Goal: Navigation & Orientation: Find specific page/section

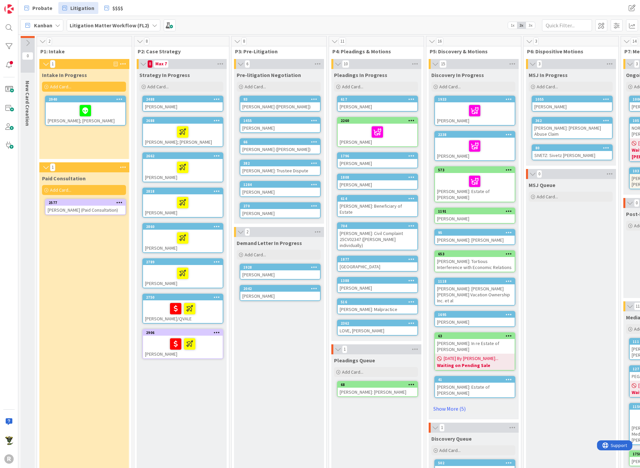
click at [57, 26] on icon at bounding box center [57, 25] width 5 height 5
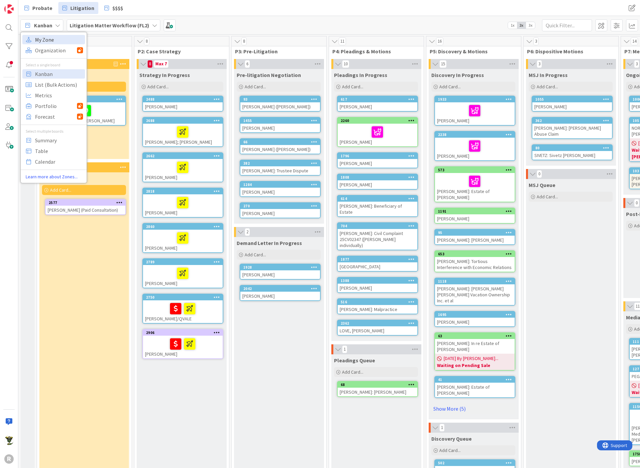
click at [44, 38] on span "My Zone" at bounding box center [59, 39] width 48 height 10
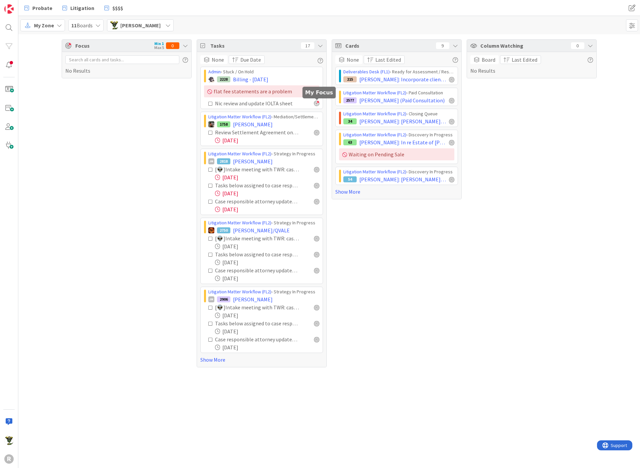
click at [316, 103] on div at bounding box center [316, 103] width 5 height 5
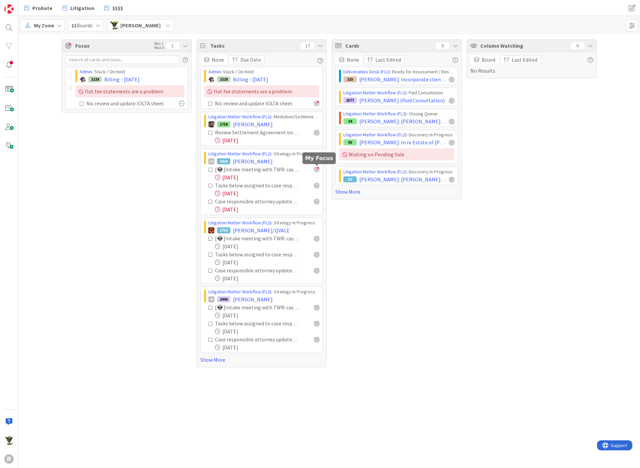
click at [319, 167] on div at bounding box center [316, 169] width 5 height 5
click at [316, 185] on div at bounding box center [316, 185] width 5 height 5
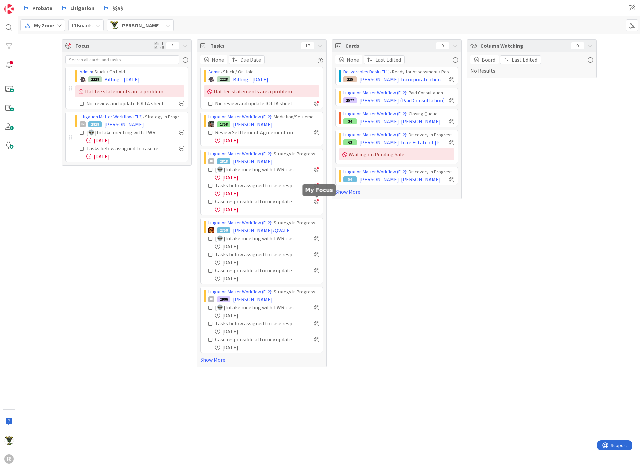
click at [318, 199] on div at bounding box center [316, 201] width 5 height 5
click at [314, 236] on div at bounding box center [316, 238] width 5 height 5
click at [318, 203] on div at bounding box center [316, 201] width 5 height 5
click at [318, 181] on div "Tasks below assigned to case responsible attorney & paralegal" at bounding box center [263, 185] width 111 height 8
click at [317, 184] on div at bounding box center [316, 185] width 5 height 5
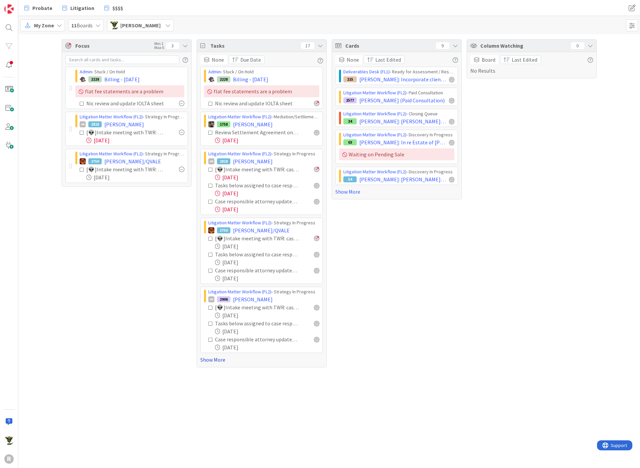
click at [211, 357] on link "Show More" at bounding box center [261, 360] width 123 height 8
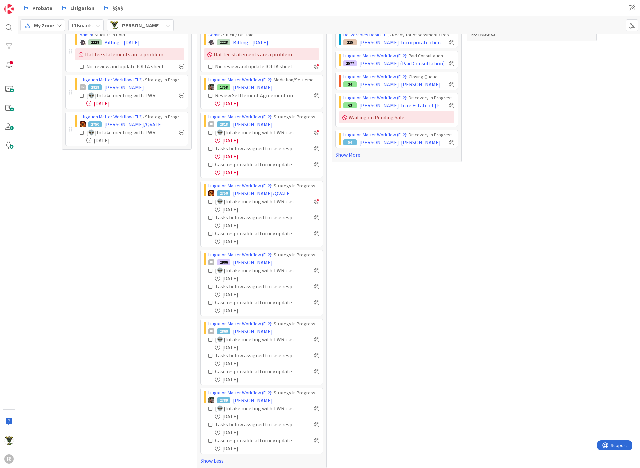
scroll to position [40, 0]
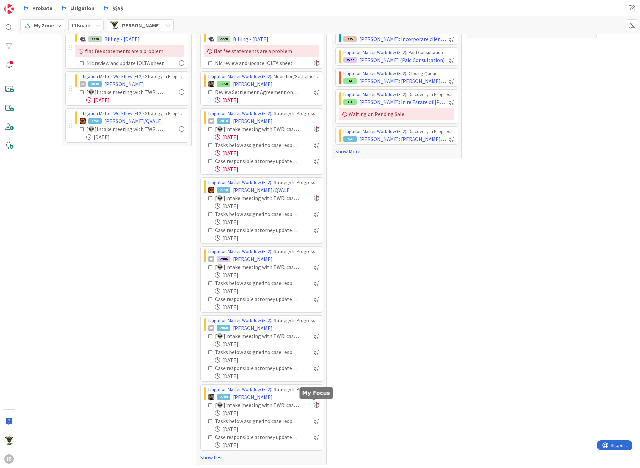
click at [314, 404] on div at bounding box center [316, 405] width 5 height 5
click at [314, 336] on div at bounding box center [316, 336] width 5 height 5
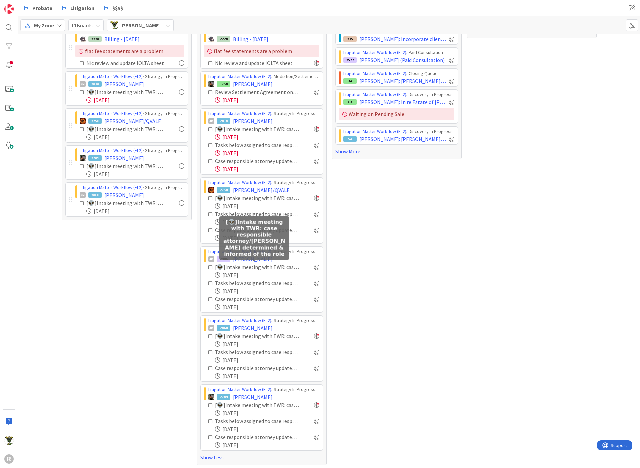
click at [94, 278] on div "Focus Min 1 Max 5 5 Admin › Stuck / On Hold 2228 Billing - [DATE] flat fee stat…" at bounding box center [127, 232] width 130 height 466
click at [479, 252] on div "Column Watching 0 Board Last Edited No Results" at bounding box center [532, 232] width 130 height 466
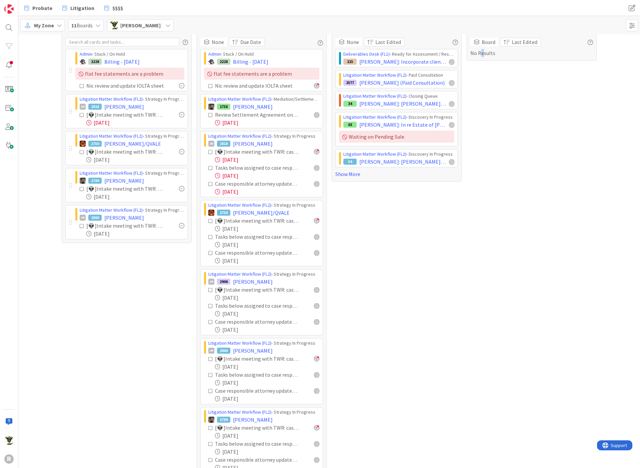
scroll to position [0, 0]
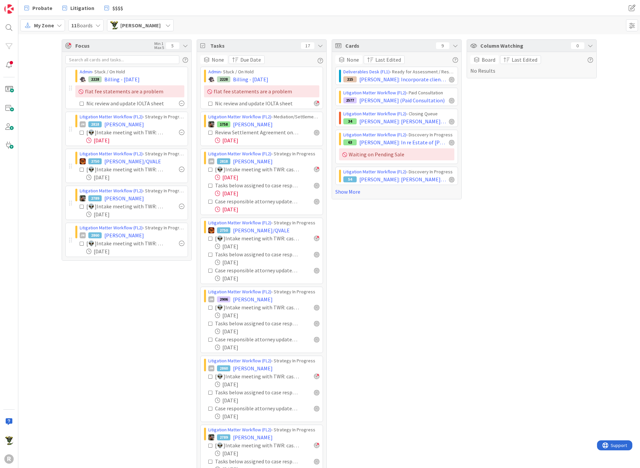
click at [513, 185] on div "Column Watching 0 Board Last Edited No Results" at bounding box center [532, 272] width 130 height 466
click at [104, 364] on div "Focus Min 1 Max 5 5 Admin › Stuck / On Hold 2228 Billing - [DATE] flat fee stat…" at bounding box center [127, 272] width 130 height 466
click at [203, 16] on div "My Zone 11 Boards [PERSON_NAME]" at bounding box center [329, 25] width 622 height 18
